Goal: Navigation & Orientation: Find specific page/section

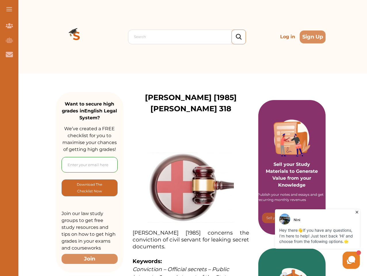
click at [183, 147] on p at bounding box center [191, 150] width 116 height 6
click at [9, 9] on span at bounding box center [9, 9] width 6 height 1
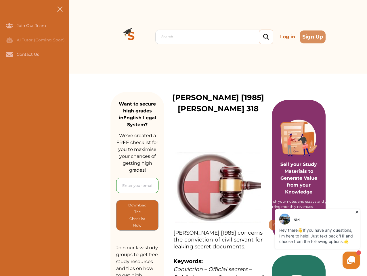
click at [9, 26] on icon "Join Our Team" at bounding box center [9, 25] width 7 height 5
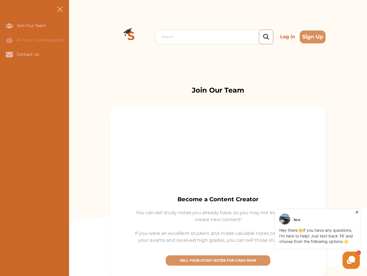
click at [9, 40] on icon "AI Tutor (Coming Soon)" at bounding box center [9, 40] width 7 height 6
click at [9, 54] on icon "Contact Us" at bounding box center [9, 54] width 7 height 5
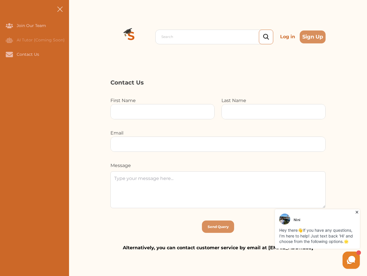
click at [76, 37] on div "Search Log in Sign Up Search Log in Sign Up" at bounding box center [218, 37] width 298 height 74
click at [288, 37] on p "Log in" at bounding box center [288, 37] width 20 height 12
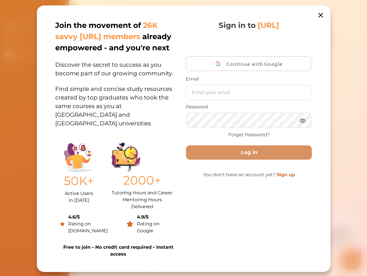
click at [313, 37] on div "Join the movement of 26K savvy [URL] members already empowered - and you're nex…" at bounding box center [184, 138] width 294 height 267
click at [89, 188] on p "50K+" at bounding box center [79, 181] width 30 height 18
